Goal: Browse casually: Explore the website without a specific task or goal

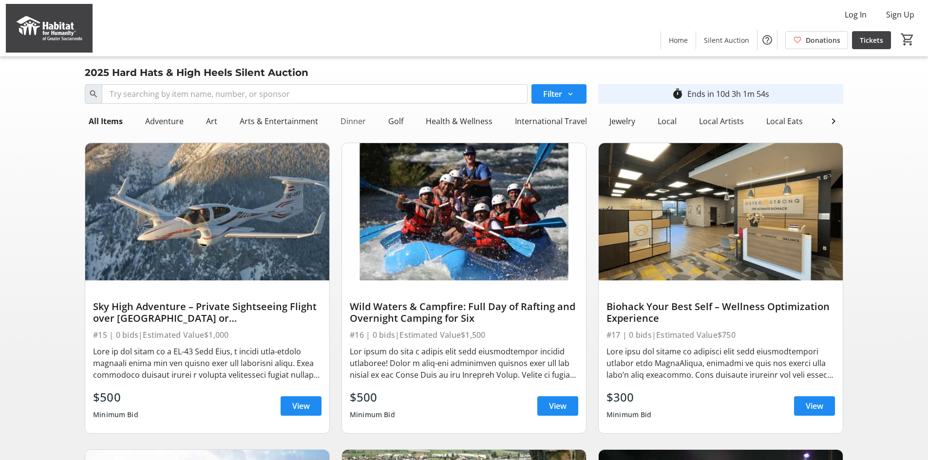
click at [348, 124] on div "Dinner" at bounding box center [353, 121] width 33 height 19
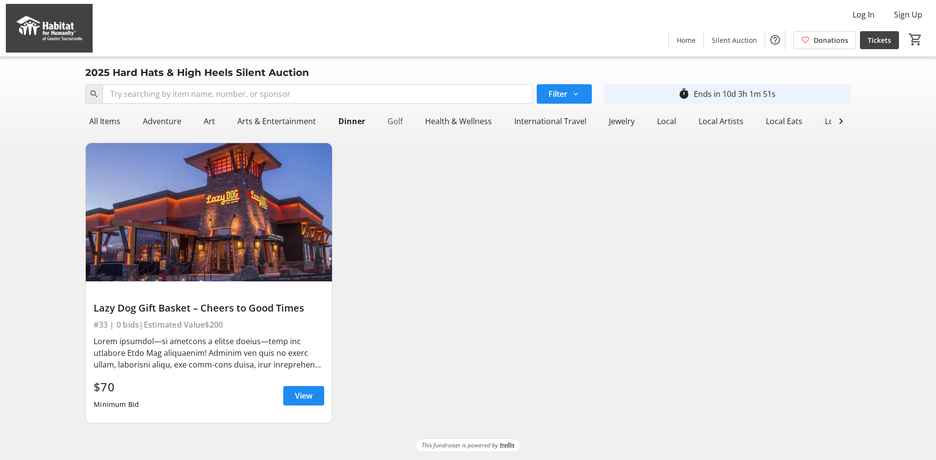
click at [392, 124] on div "Golf" at bounding box center [394, 121] width 23 height 19
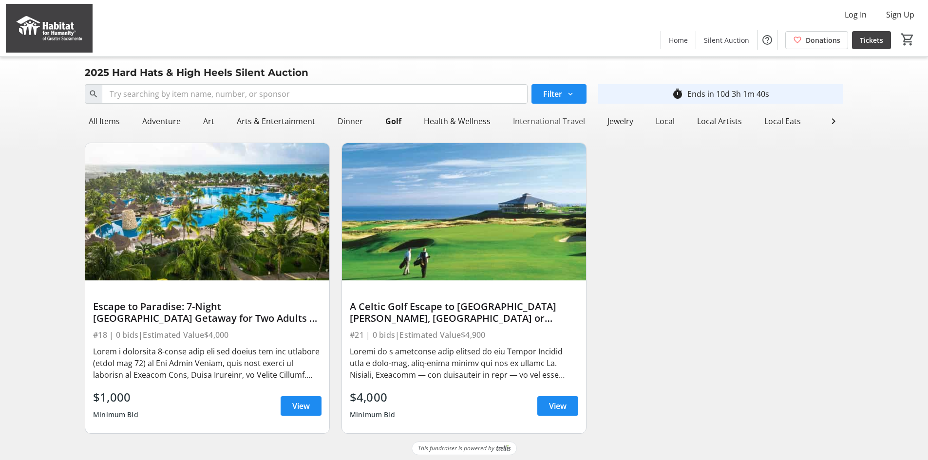
click at [532, 121] on div "International Travel" at bounding box center [549, 121] width 80 height 19
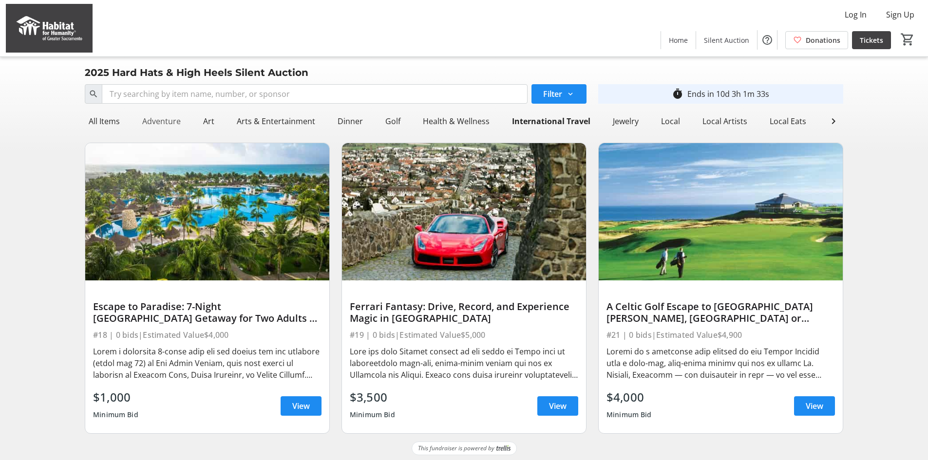
click at [161, 124] on div "Adventure" at bounding box center [161, 121] width 46 height 19
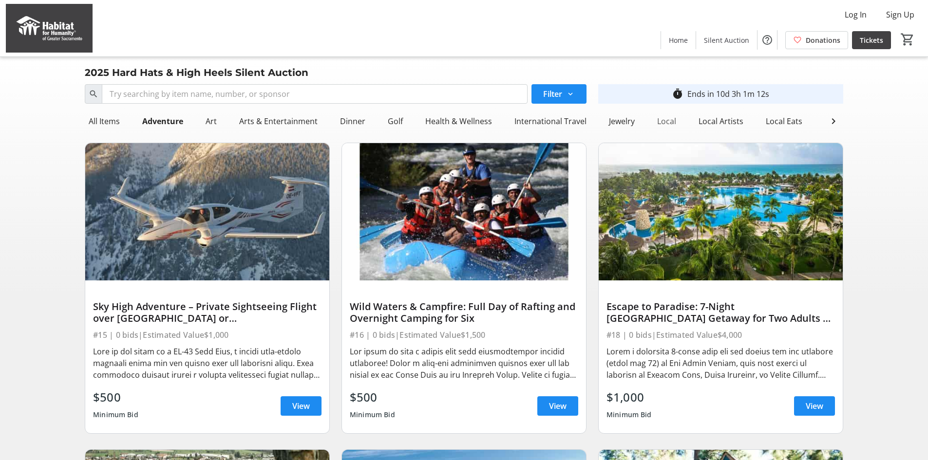
click at [663, 122] on div "Local" at bounding box center [666, 121] width 27 height 19
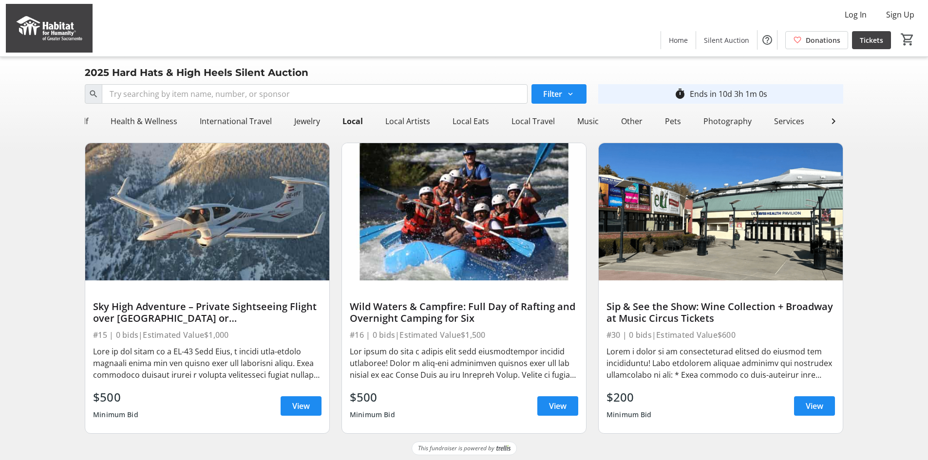
scroll to position [0, 358]
click at [485, 124] on div "Local Travel" at bounding box center [487, 121] width 51 height 19
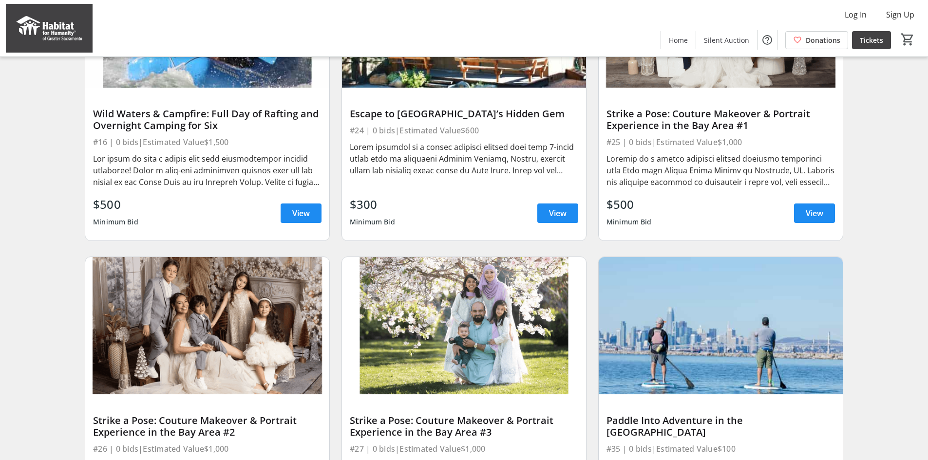
scroll to position [0, 0]
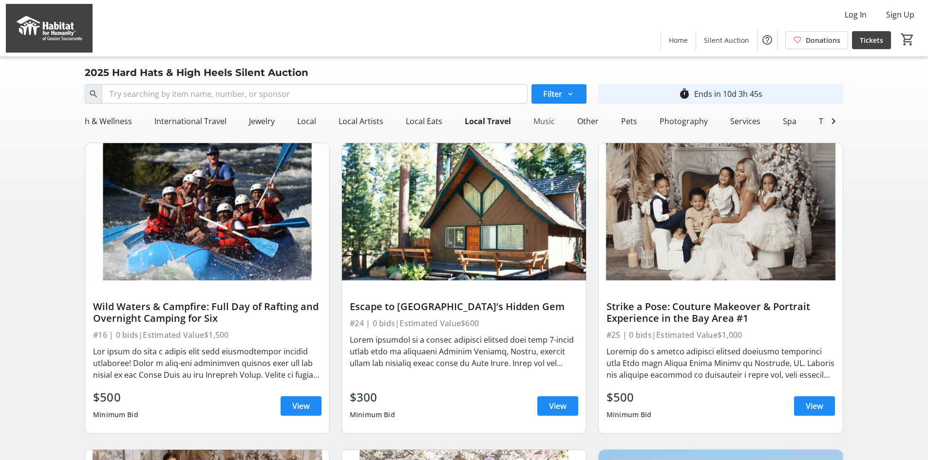
click at [535, 120] on div "Music" at bounding box center [544, 121] width 29 height 19
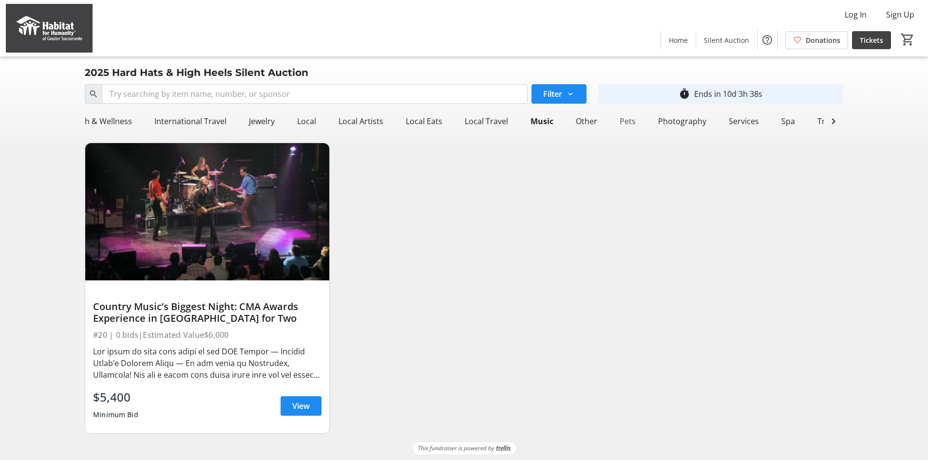
click at [620, 121] on div "Pets" at bounding box center [628, 121] width 24 height 19
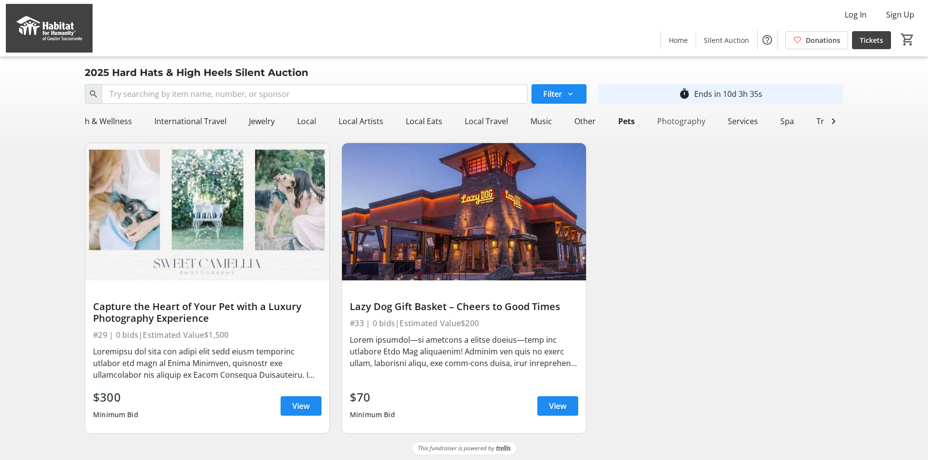
click at [665, 121] on div "Photography" at bounding box center [681, 121] width 56 height 19
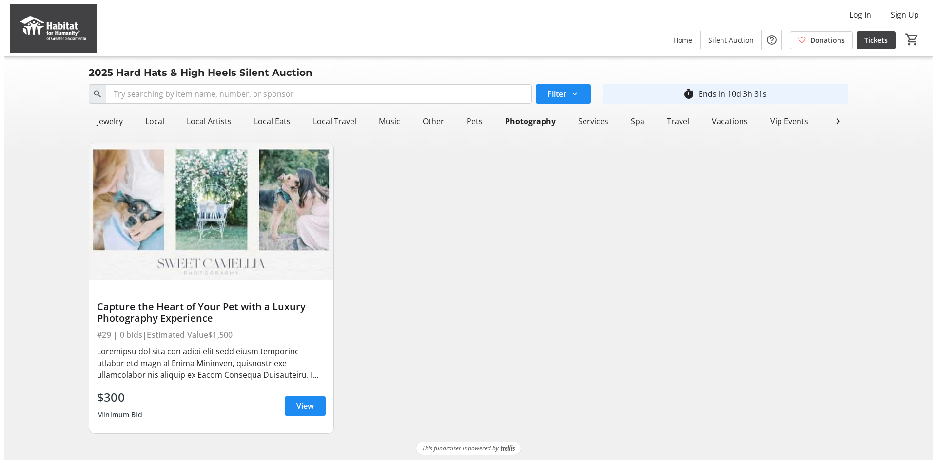
scroll to position [0, 507]
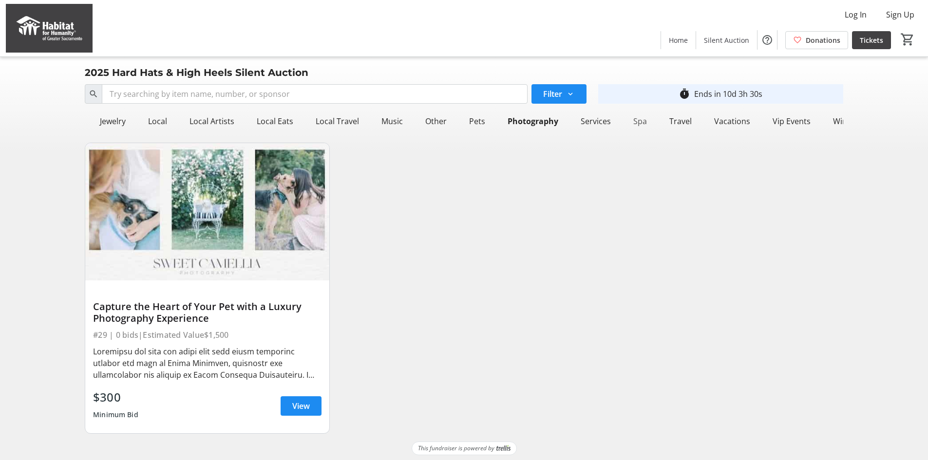
click at [630, 121] on div "Spa" at bounding box center [640, 121] width 21 height 19
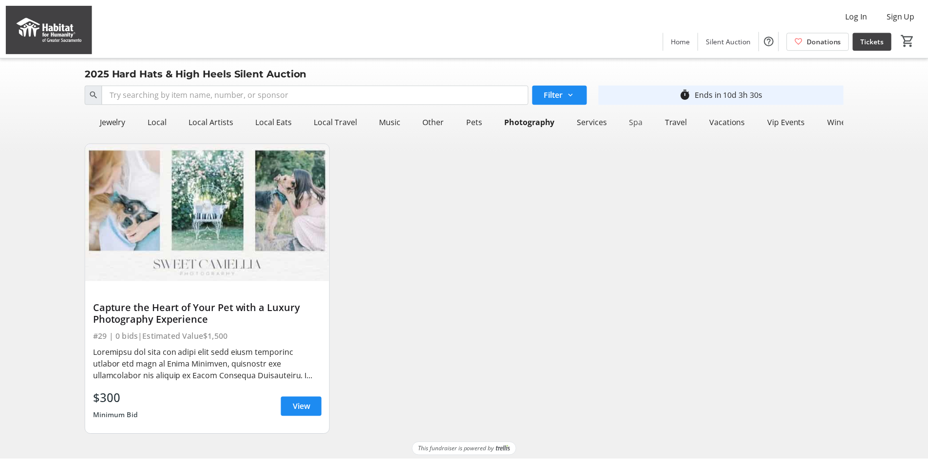
scroll to position [0, 498]
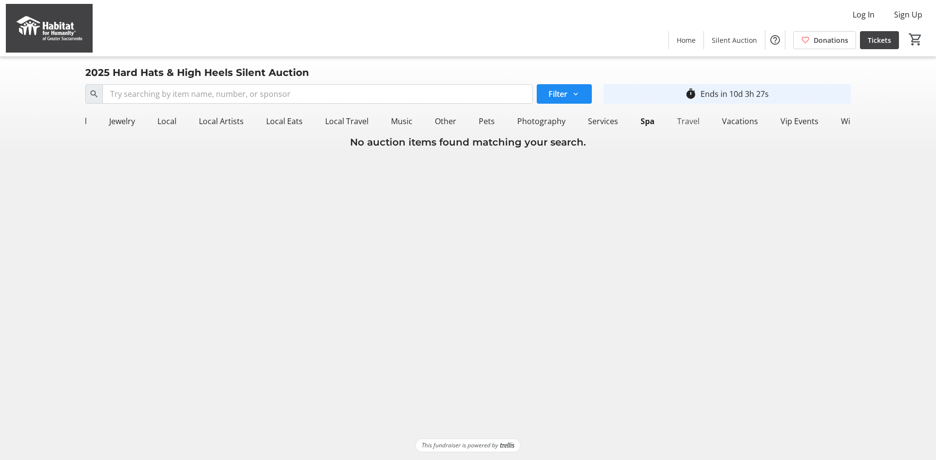
click at [679, 121] on div "Travel" at bounding box center [688, 121] width 30 height 19
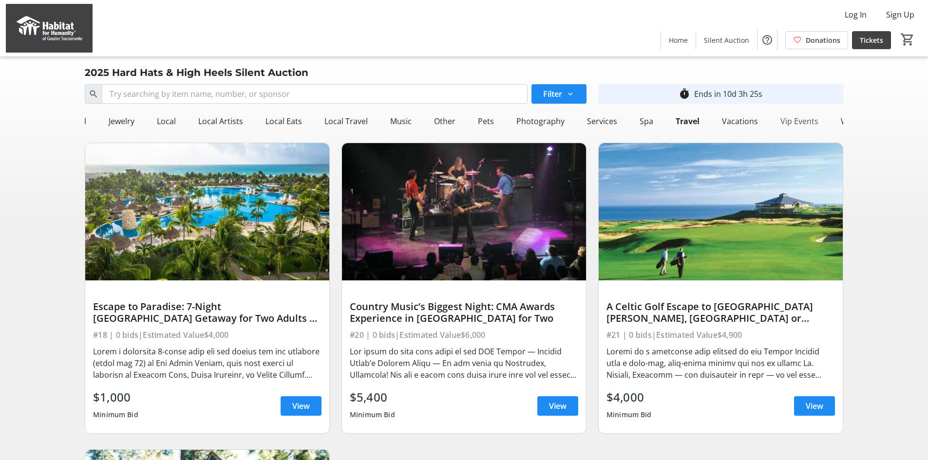
click at [777, 123] on div "Vip Events" at bounding box center [800, 121] width 46 height 19
